Goal: Information Seeking & Learning: Learn about a topic

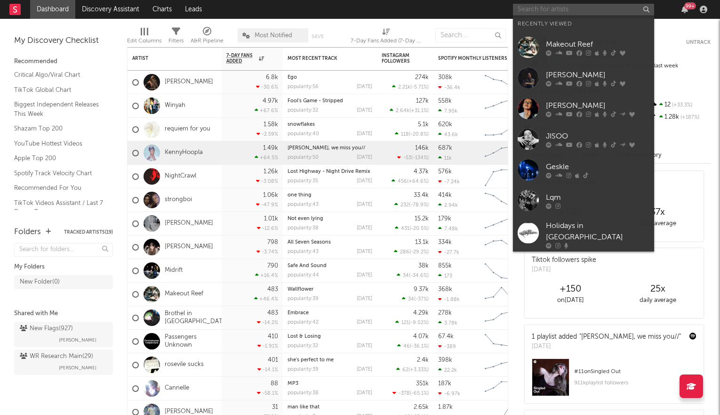
click at [576, 8] on input "text" at bounding box center [583, 10] width 141 height 12
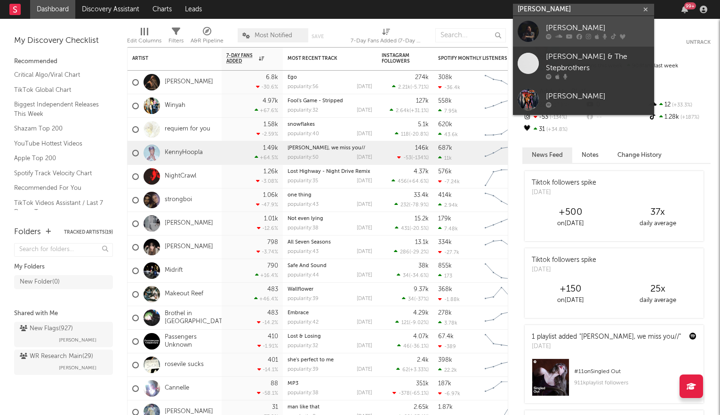
type input "morgan wade"
click at [568, 25] on div "Morgan Wade" at bounding box center [598, 28] width 104 height 11
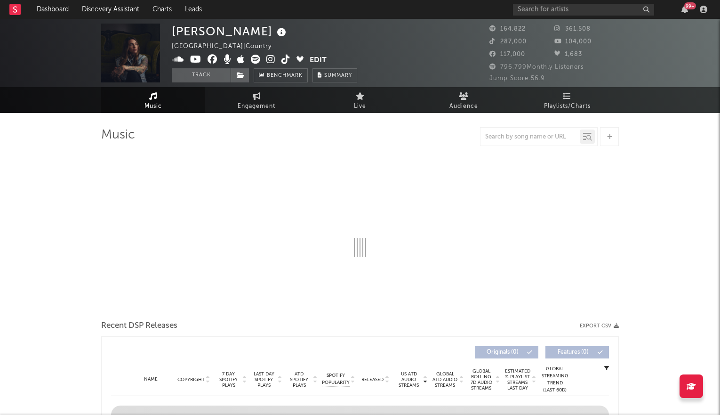
select select "6m"
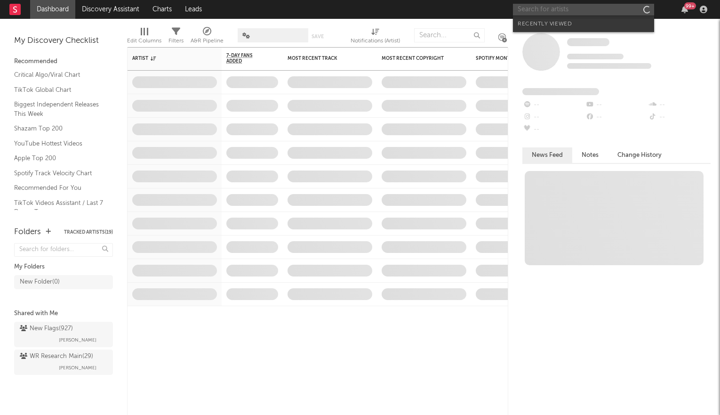
click at [557, 6] on input "text" at bounding box center [583, 10] width 141 height 12
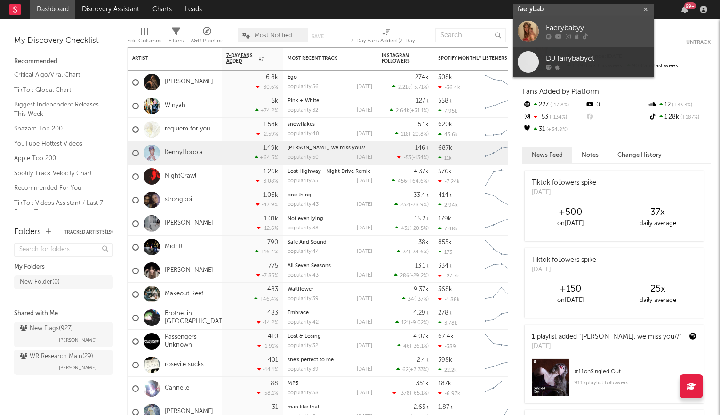
type input "faerybab"
click at [561, 29] on div "Faerybabyy" at bounding box center [598, 28] width 104 height 11
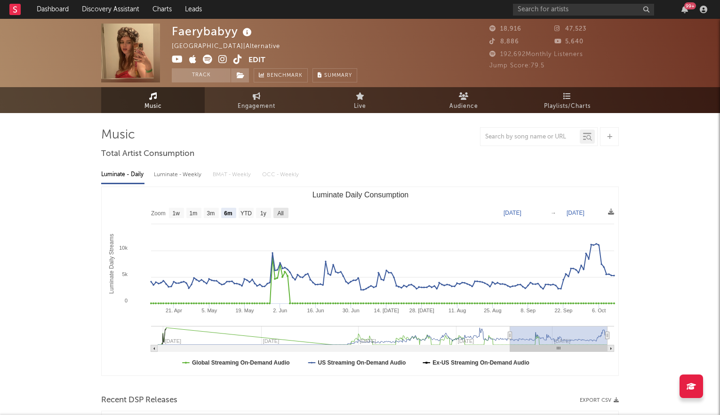
click at [281, 212] on text "All" at bounding box center [280, 213] width 6 height 7
select select "All"
type input "2023-06-20"
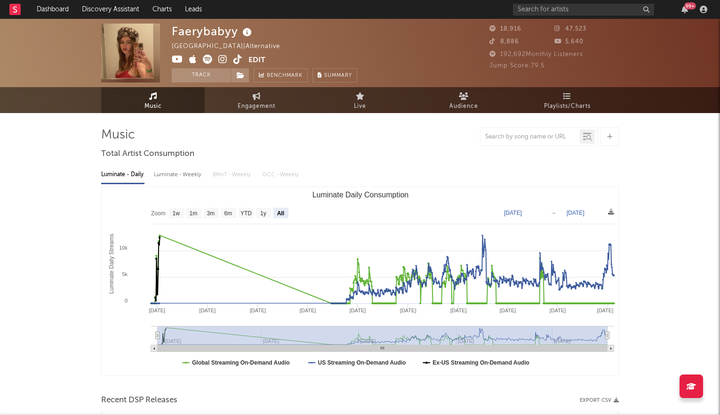
click at [224, 58] on icon at bounding box center [222, 59] width 9 height 9
click at [446, 100] on link "Audience" at bounding box center [464, 100] width 104 height 26
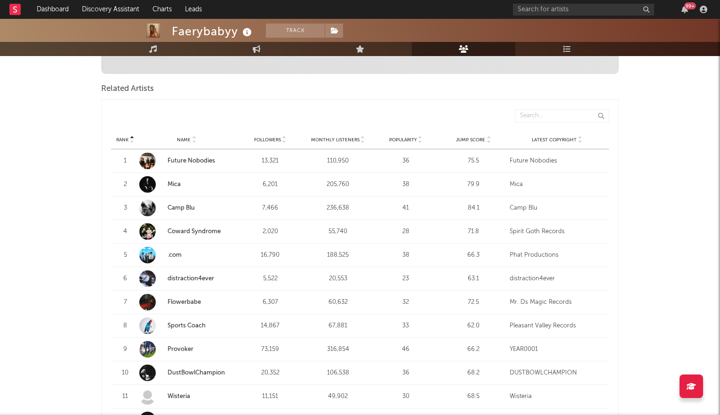
scroll to position [331, 0]
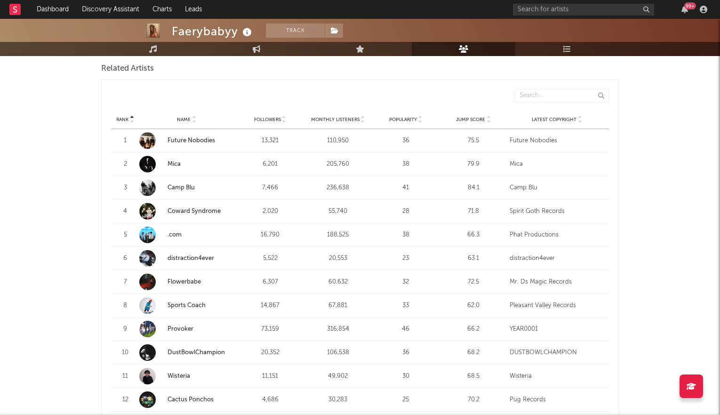
click at [484, 117] on span "Jump Score" at bounding box center [470, 120] width 29 height 6
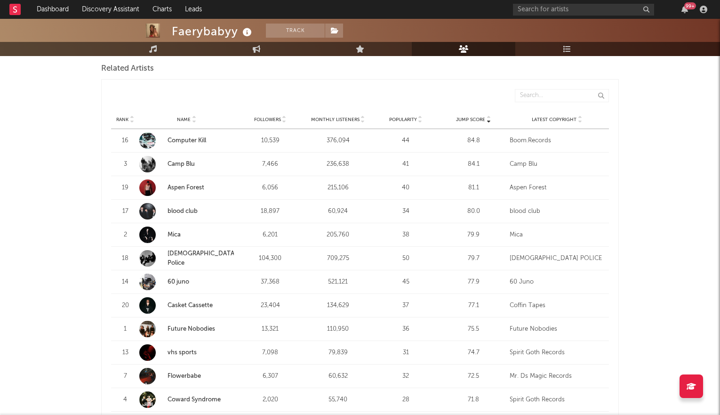
click at [179, 136] on strong "Computer Kill" at bounding box center [201, 140] width 66 height 9
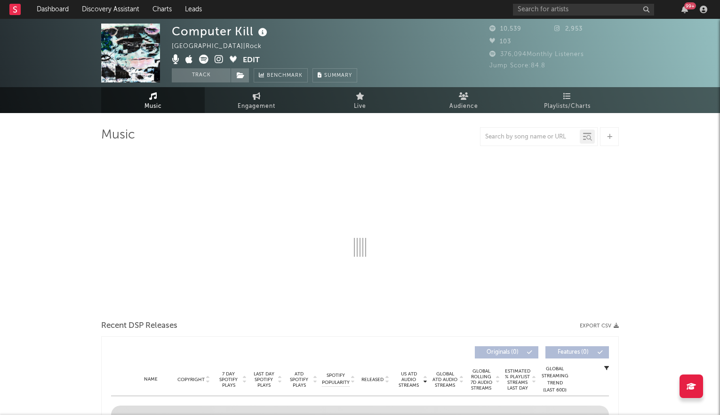
select select "6m"
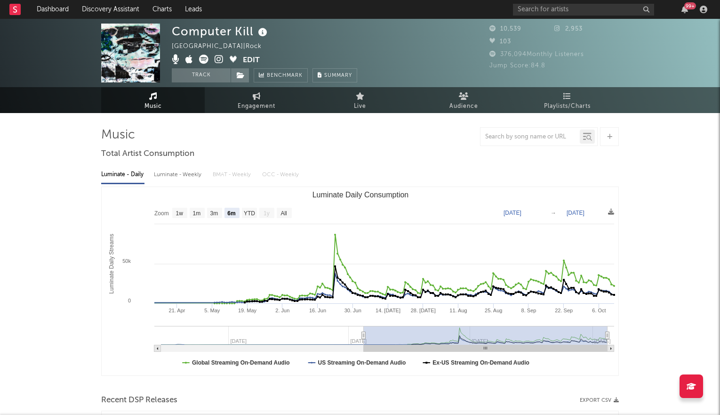
click at [215, 56] on icon at bounding box center [219, 59] width 9 height 9
click at [204, 62] on icon at bounding box center [203, 59] width 9 height 9
